Goal: Find contact information

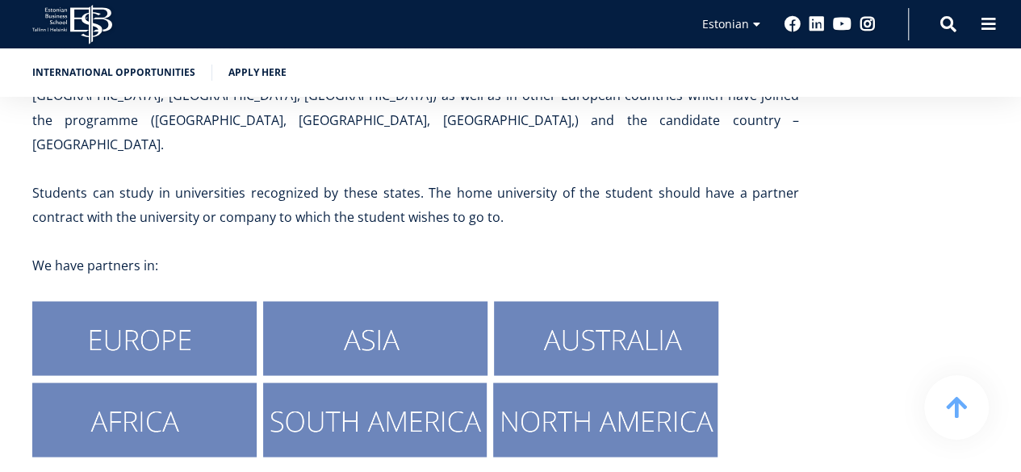
scroll to position [1385, 0]
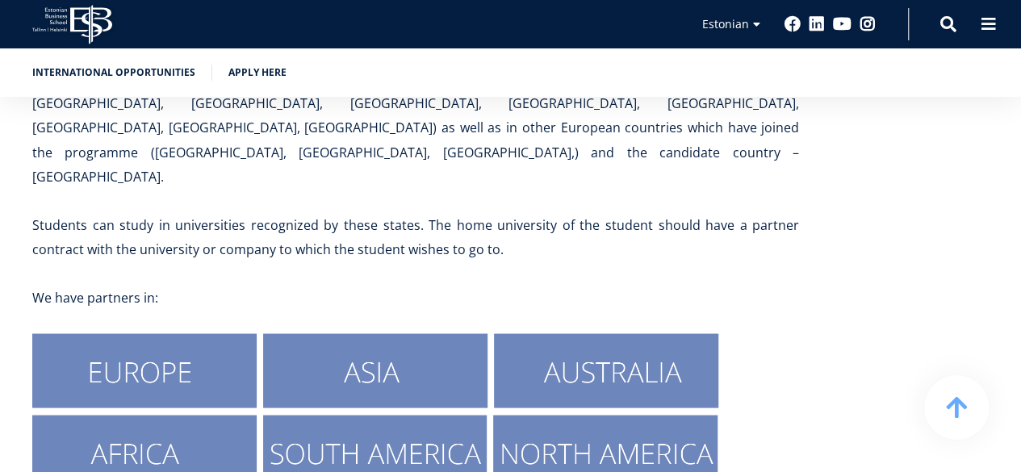
click at [211, 333] on img at bounding box center [144, 370] width 224 height 74
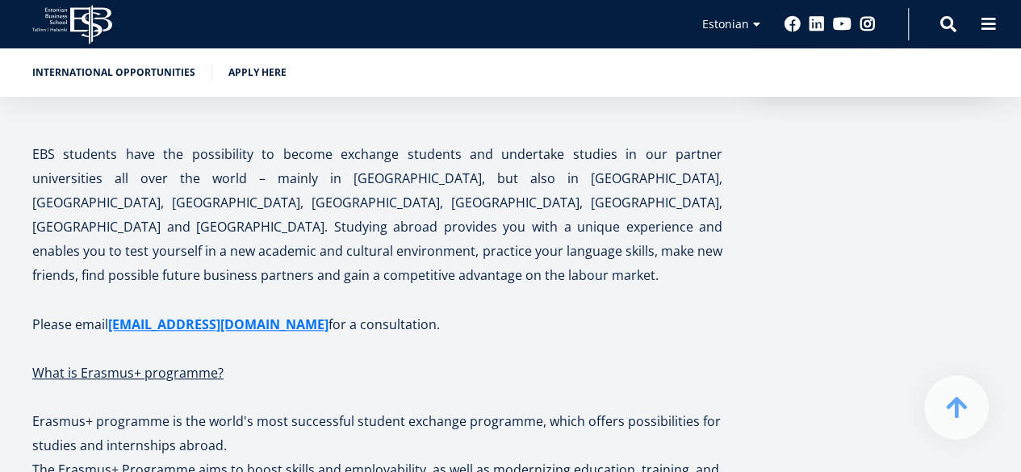
scroll to position [638, 0]
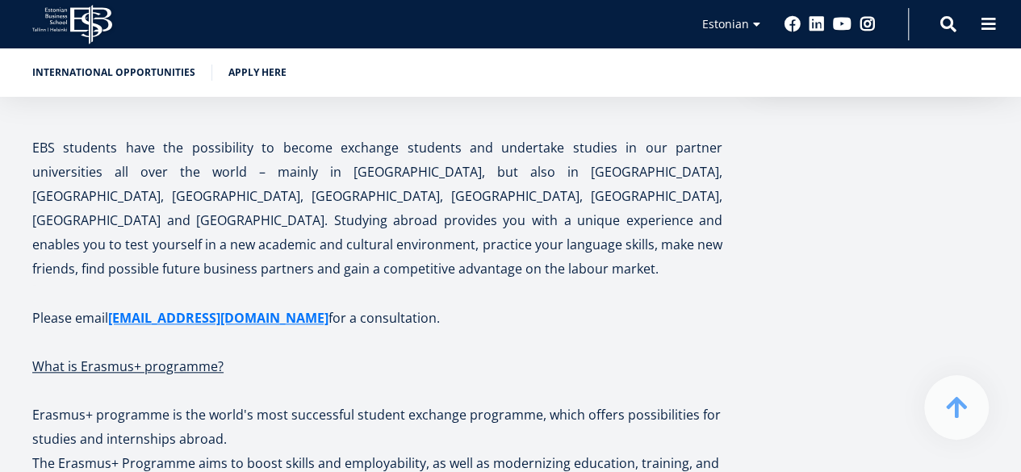
drag, startPoint x: 1016, startPoint y: 173, endPoint x: 1032, endPoint y: 162, distance: 19.2
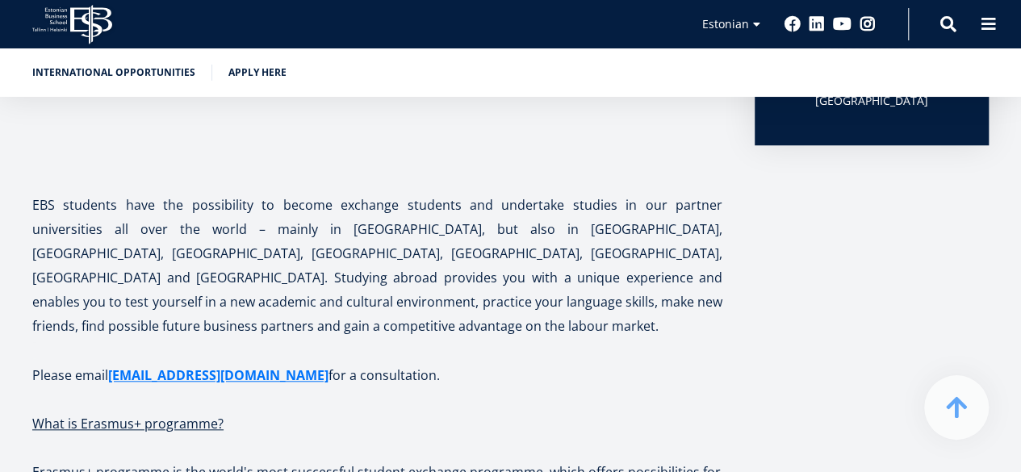
scroll to position [587, 0]
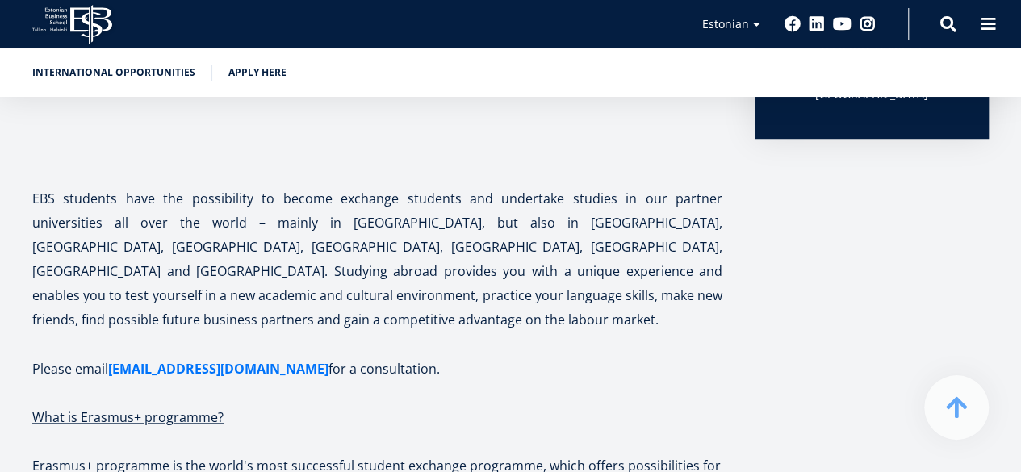
click at [243, 357] on link "[EMAIL_ADDRESS][DOMAIN_NAME]" at bounding box center [218, 369] width 220 height 24
click at [795, 255] on aside "Contact Ellika Eero Erasmus+ Program Project Manager ellika.eero@ebs.ee Estonia…" at bounding box center [871, 207] width 234 height 879
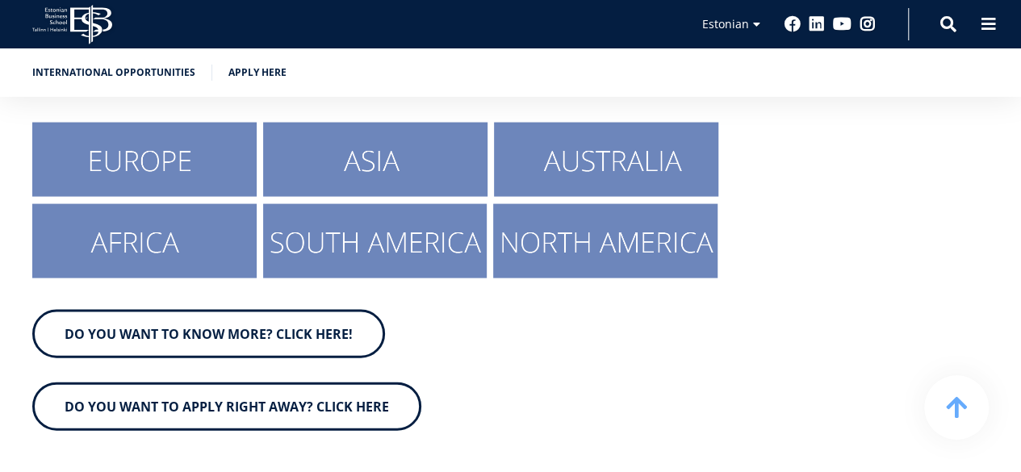
scroll to position [1615, 0]
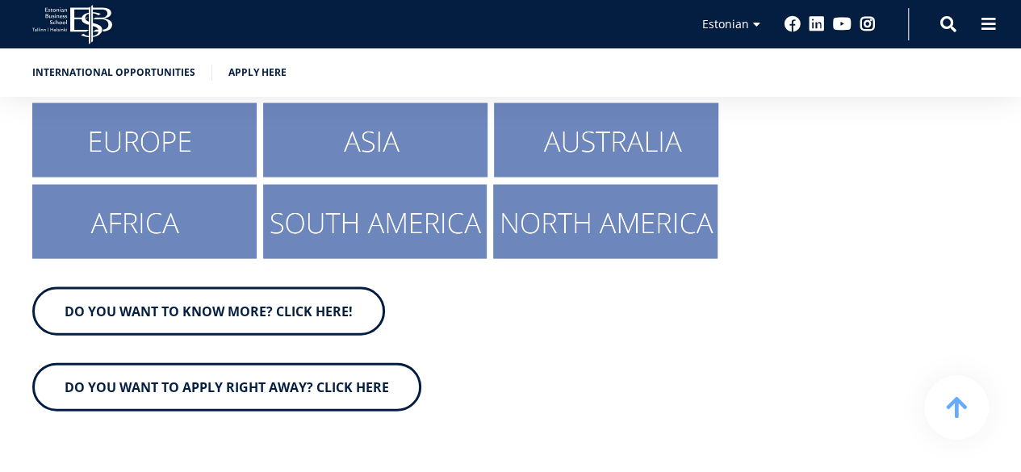
click at [323, 287] on link "DO YOU WANT TO KNOW MORE? CLICK HERE!" at bounding box center [208, 311] width 353 height 48
